Goal: Navigation & Orientation: Find specific page/section

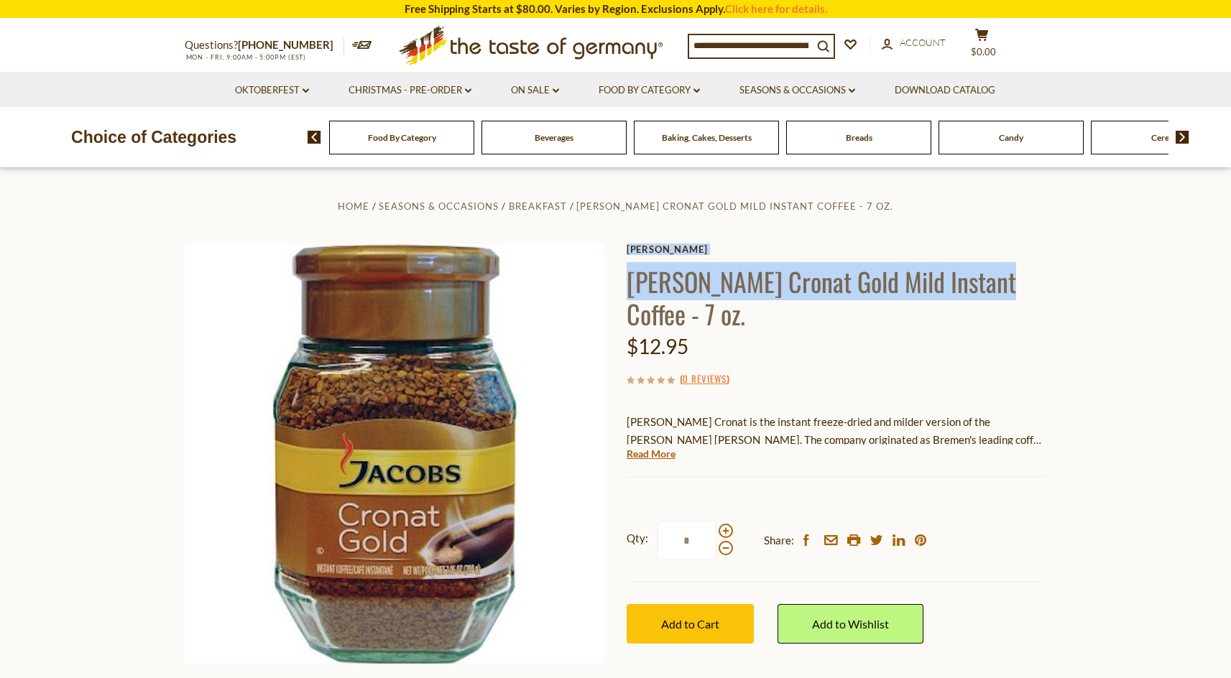
drag, startPoint x: 626, startPoint y: 281, endPoint x: 989, endPoint y: 269, distance: 363.7
click at [989, 269] on div "Home Seasons & Occasions Breakfast Jacobs Cronat Gold Mild Instant Coffee - 7 o…" at bounding box center [616, 473] width 884 height 552
copy div "Jacobs Jacobs Cronat Gold Mild Instant Coffee"
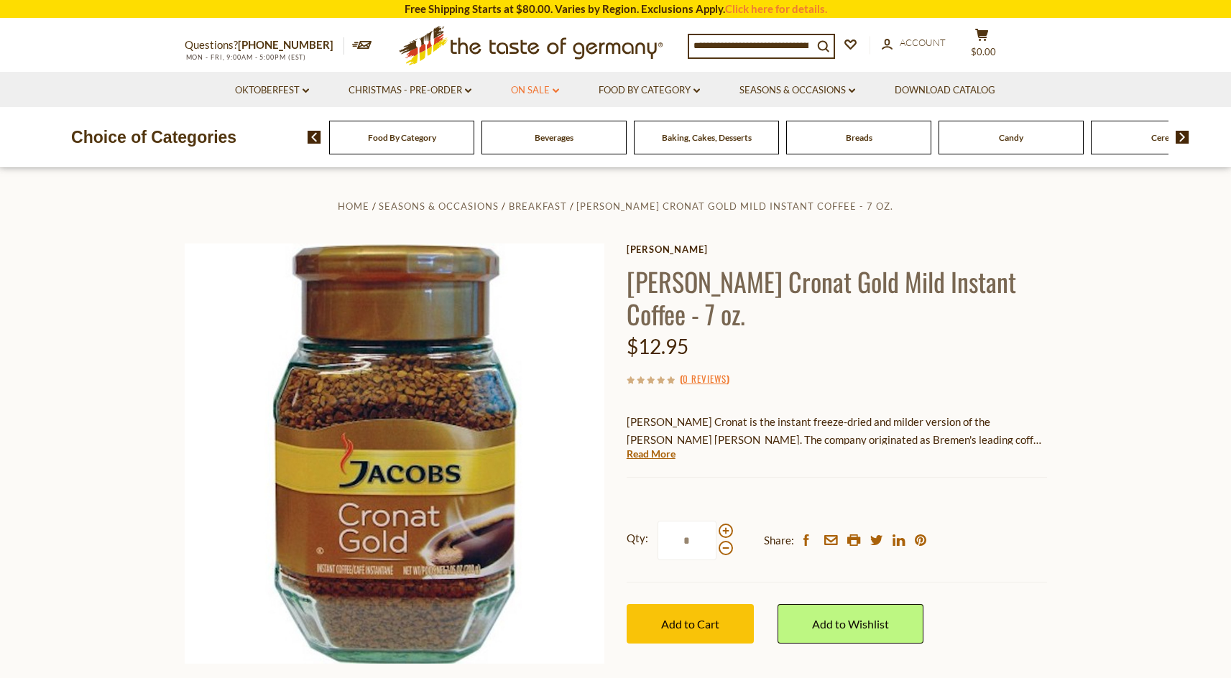
click at [519, 88] on link "On Sale dropdown_arrow" at bounding box center [535, 91] width 48 height 16
click at [533, 129] on link "All On Sale" at bounding box center [529, 127] width 52 height 13
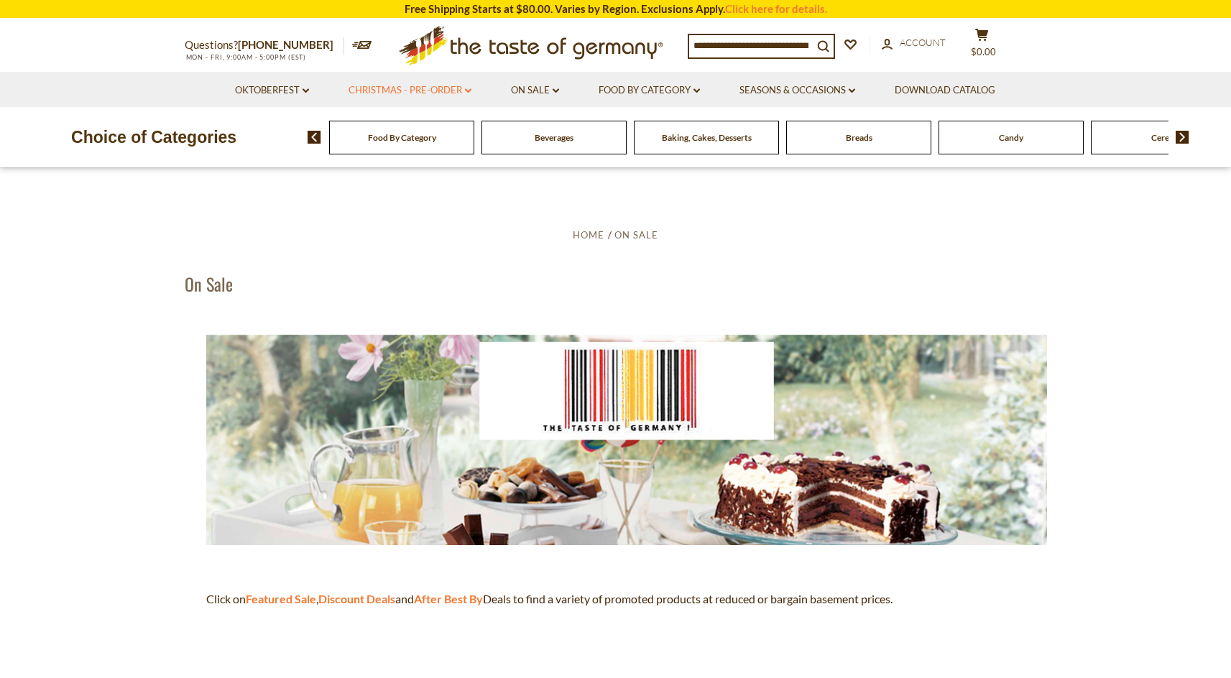
click at [448, 88] on link "Christmas - PRE-ORDER dropdown_arrow" at bounding box center [409, 91] width 123 height 16
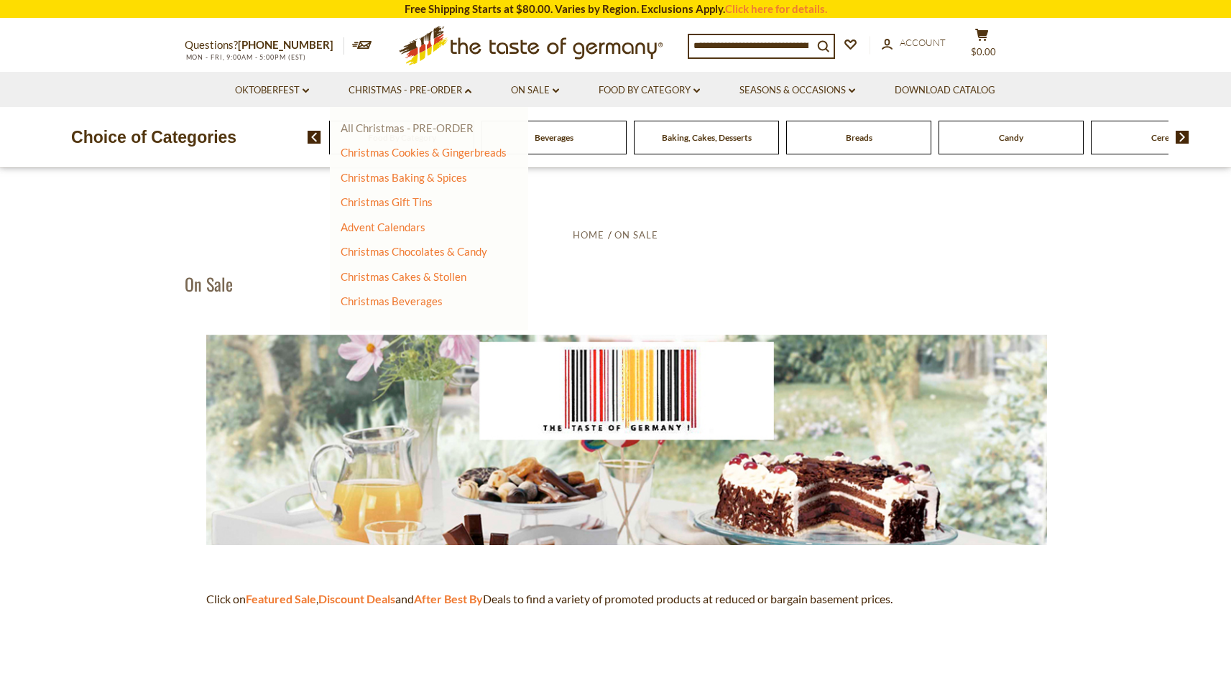
click at [448, 126] on link "All Christmas - PRE-ORDER" at bounding box center [407, 127] width 133 height 13
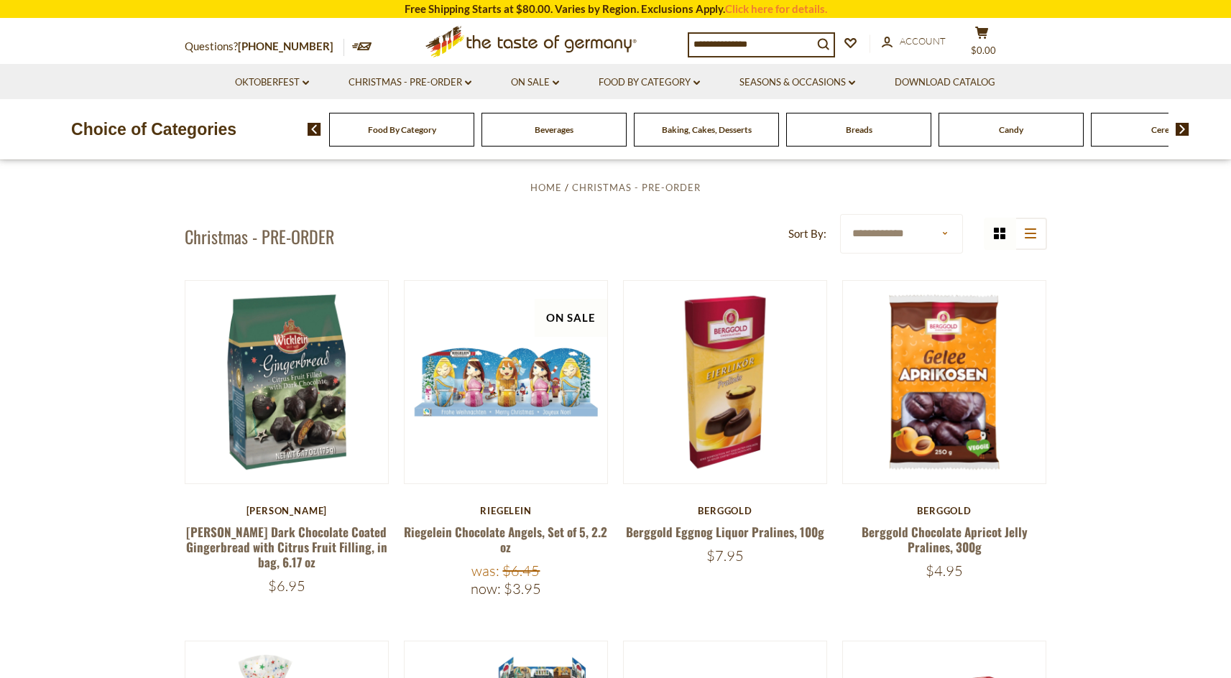
scroll to position [297, 0]
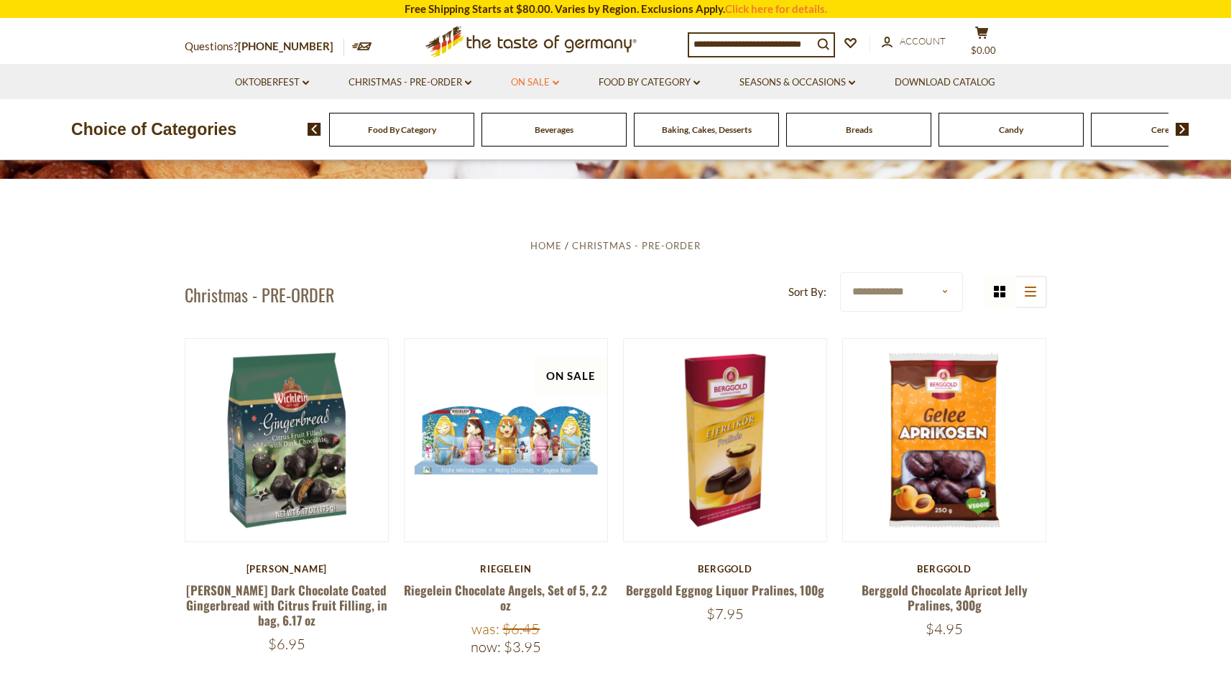
click at [542, 82] on link "On Sale dropdown_arrow" at bounding box center [535, 83] width 48 height 16
click at [539, 144] on link "Feature Sale" at bounding box center [532, 144] width 59 height 13
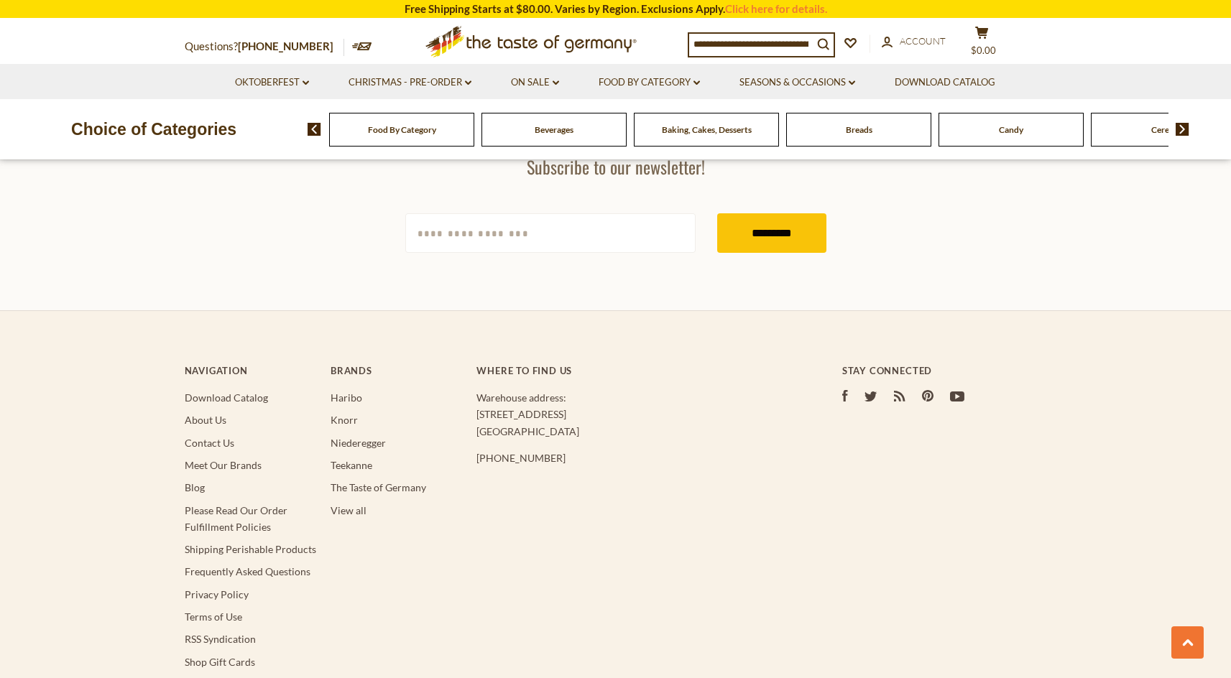
scroll to position [1545, 0]
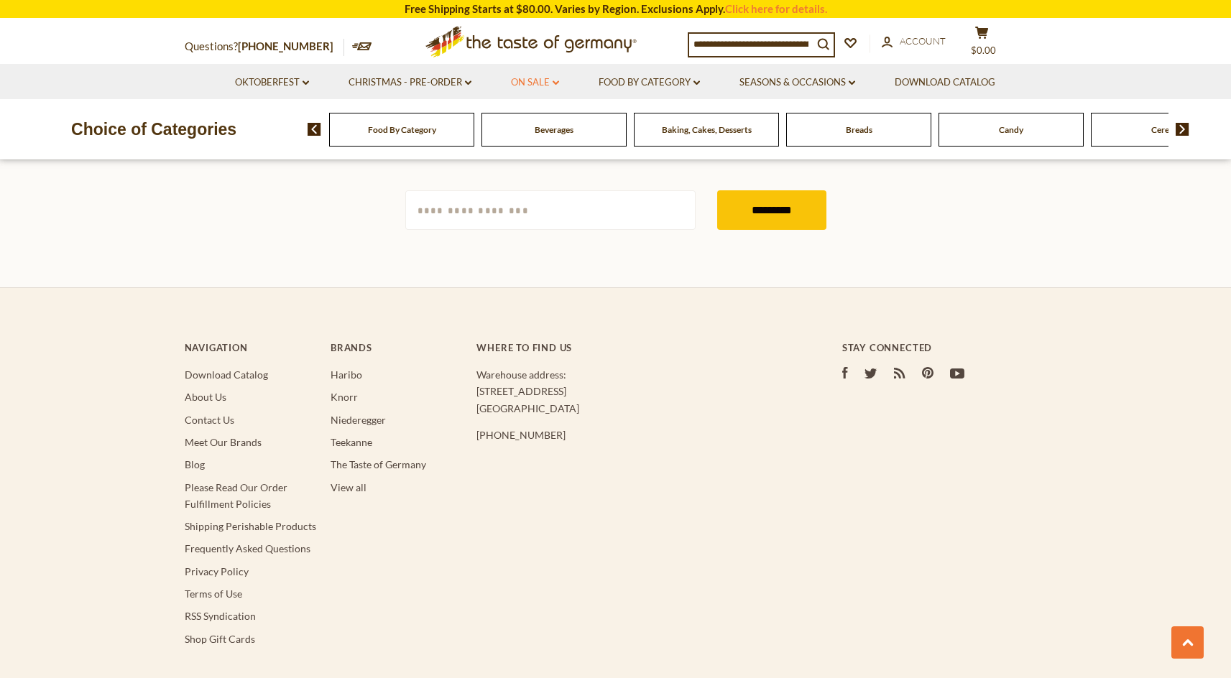
click at [557, 76] on link "On Sale dropdown_arrow" at bounding box center [535, 83] width 48 height 16
click at [558, 172] on link "Discount Deals" at bounding box center [539, 169] width 72 height 20
click at [560, 193] on link "All Discount Deals" at bounding box center [553, 190] width 87 height 13
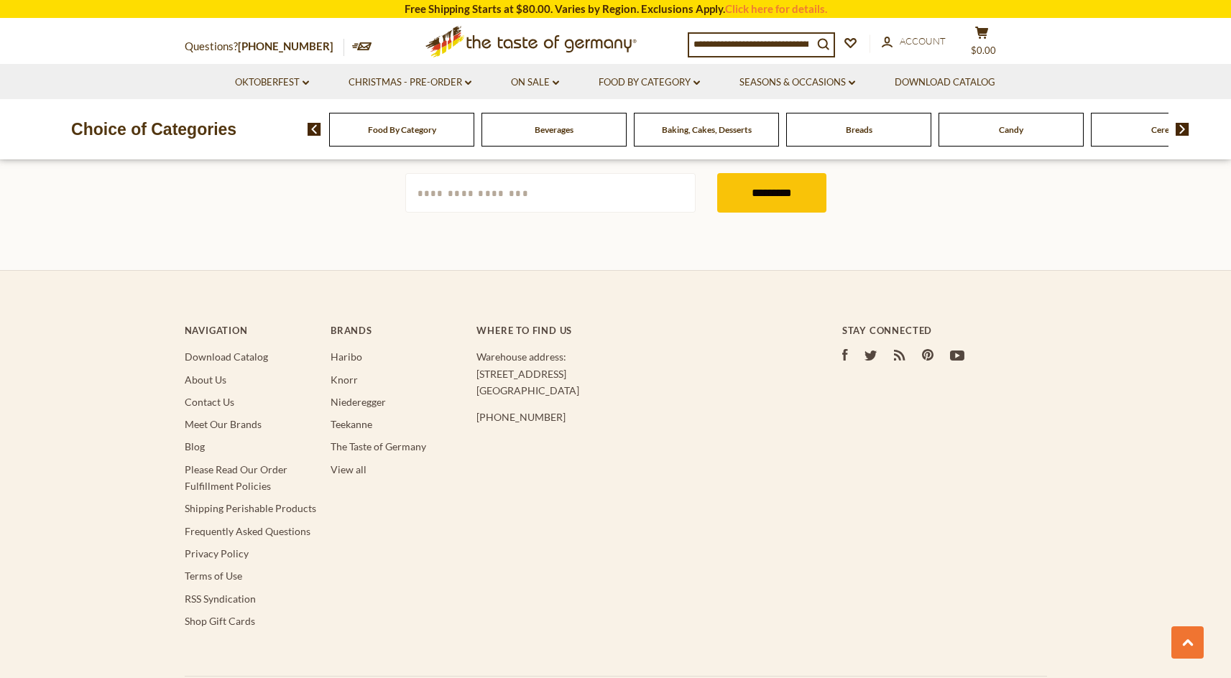
scroll to position [4154, 0]
click at [542, 78] on link "On Sale dropdown_arrow" at bounding box center [535, 83] width 48 height 16
click at [529, 117] on link "All On Sale" at bounding box center [529, 120] width 52 height 13
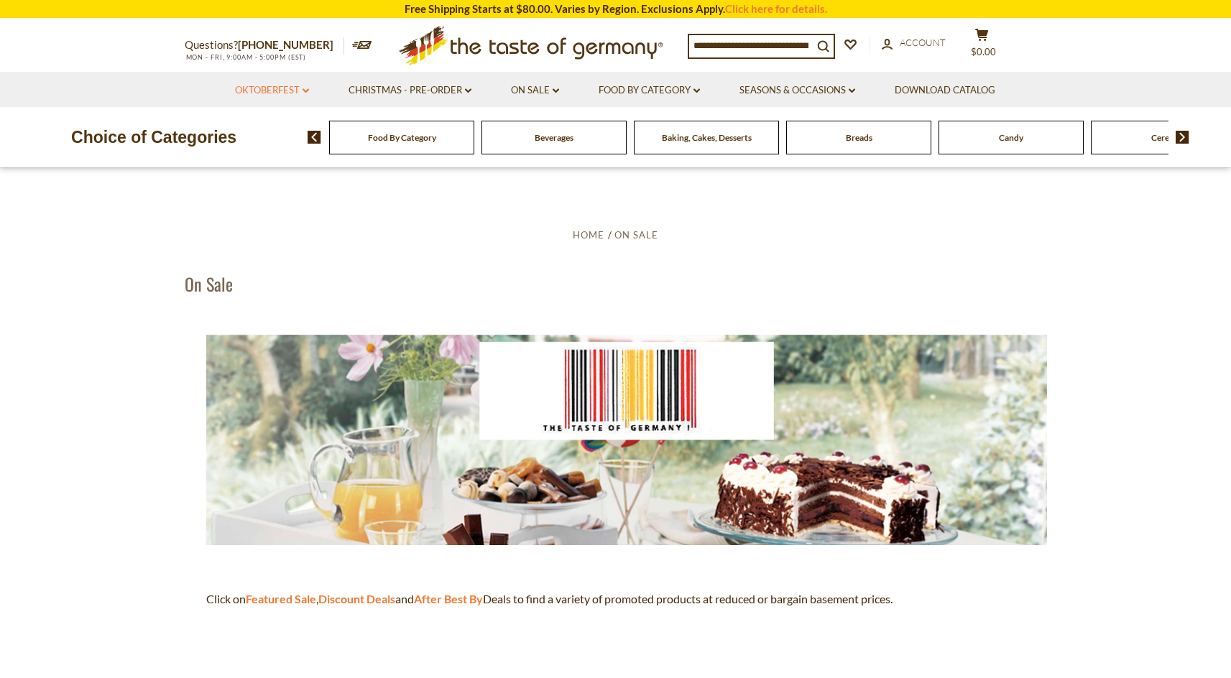
click at [271, 88] on link "Oktoberfest dropdown_arrow" at bounding box center [272, 91] width 74 height 16
click at [272, 128] on link "All Oktoberfest" at bounding box center [264, 127] width 74 height 13
